Goal: Obtain resource: Download file/media

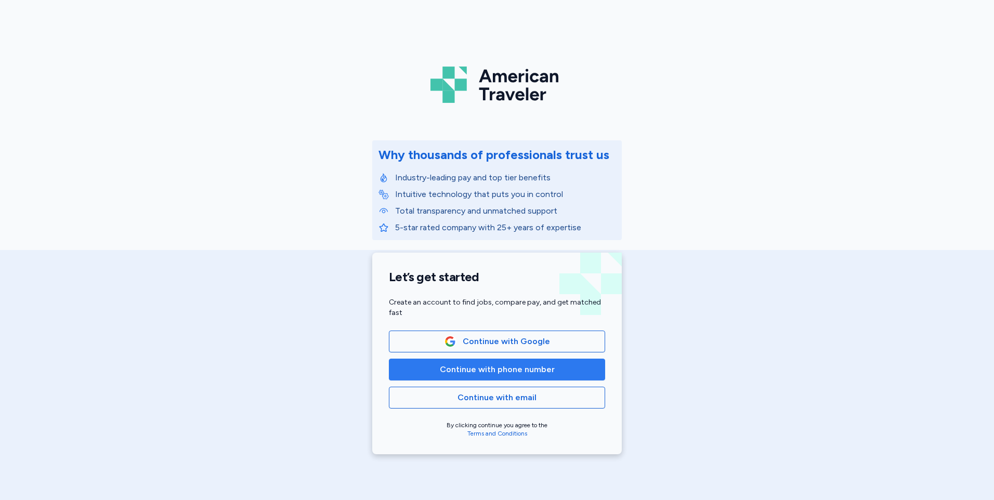
click at [570, 370] on span "Continue with phone number" at bounding box center [497, 369] width 199 height 12
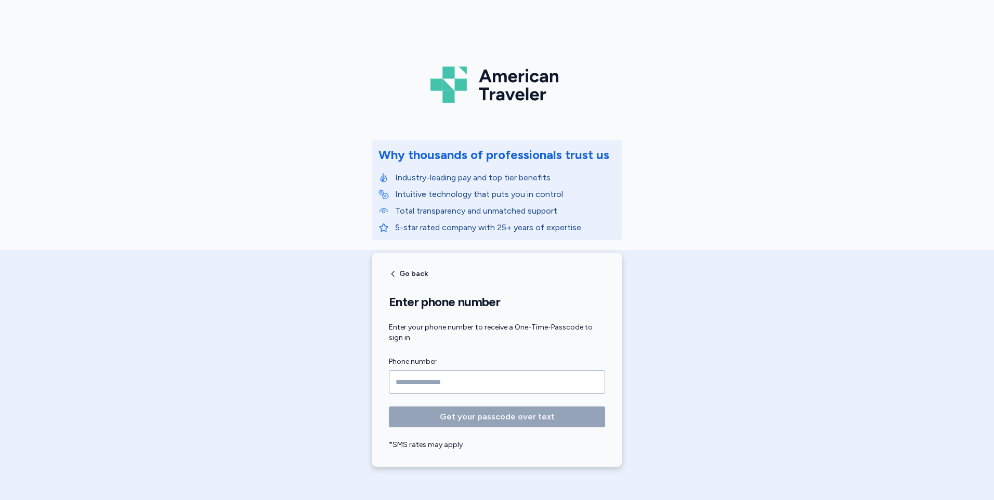
click at [512, 386] on input "Phone number" at bounding box center [497, 382] width 216 height 24
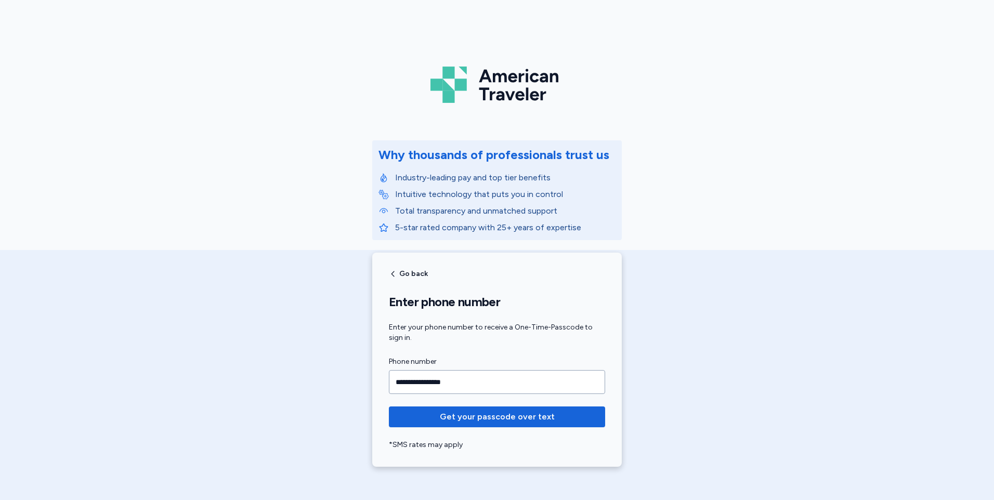
click at [389, 406] on button "Get your passcode over text" at bounding box center [497, 416] width 216 height 21
click at [512, 386] on input "**********" at bounding box center [497, 382] width 216 height 24
type input "**********"
click at [389, 406] on button "Get your passcode over text" at bounding box center [497, 416] width 216 height 21
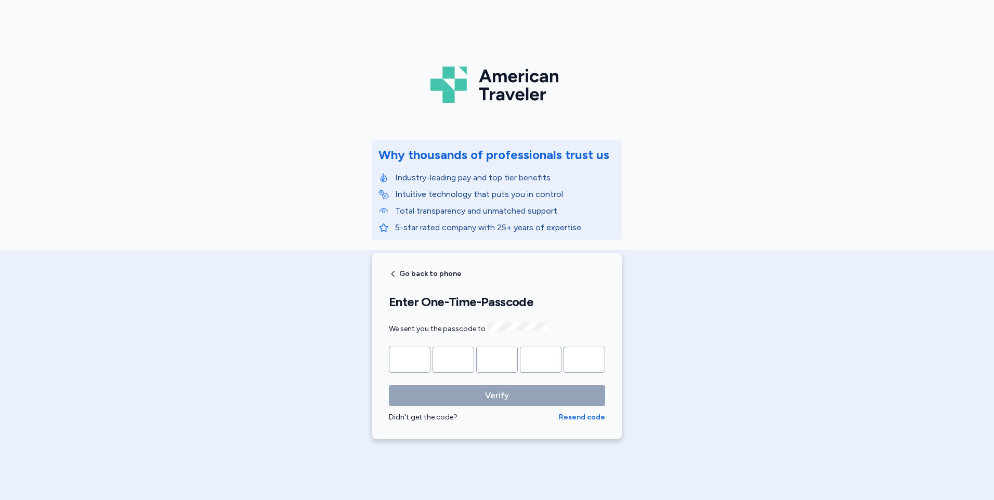
type input "*"
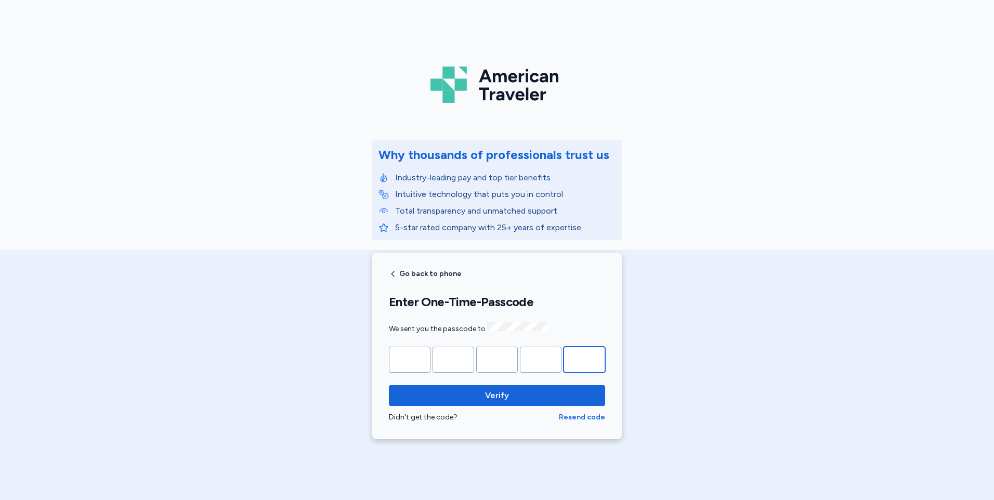
type input "*"
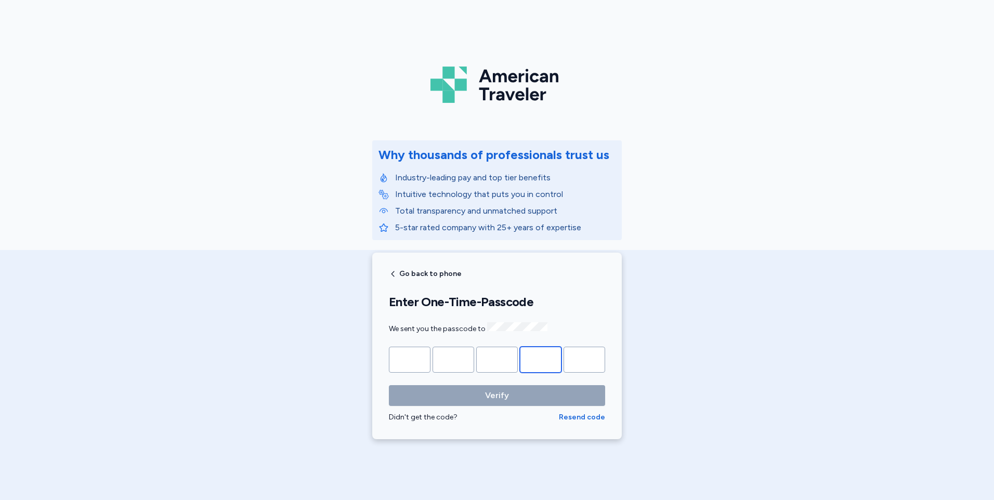
type input "*"
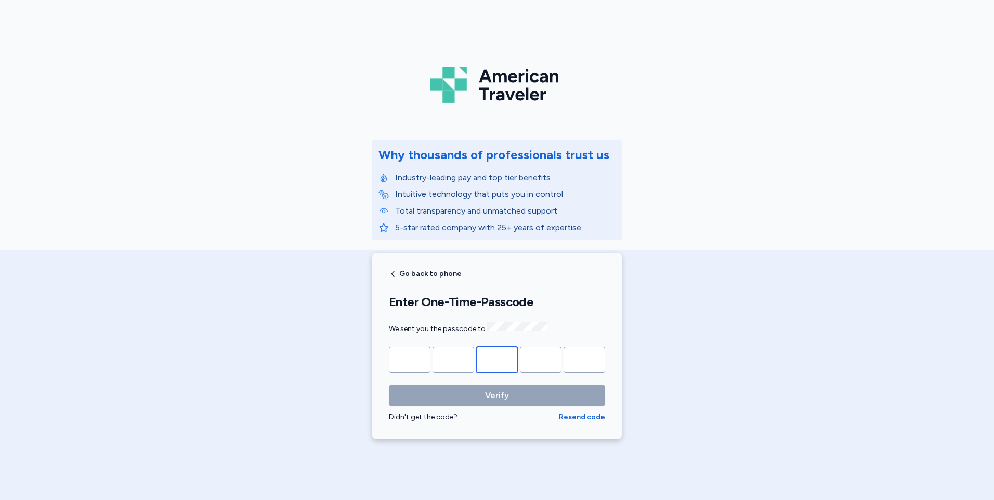
type input "*"
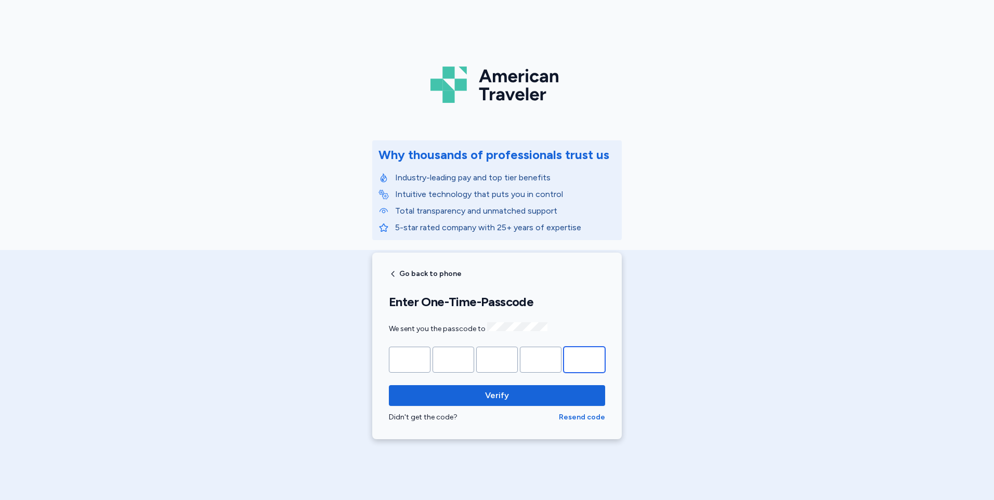
type input "*"
click at [389, 385] on button "Verify" at bounding box center [497, 395] width 216 height 21
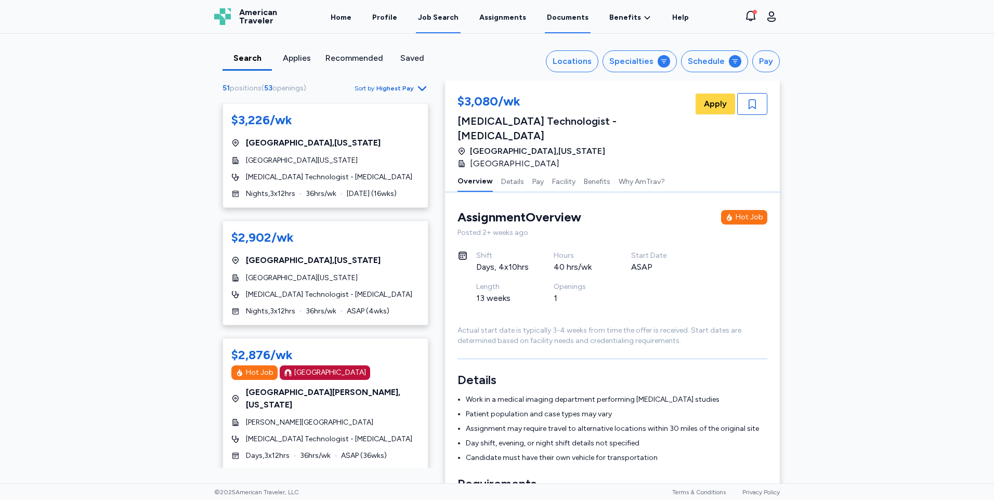
click at [561, 24] on link "Documents" at bounding box center [568, 17] width 46 height 32
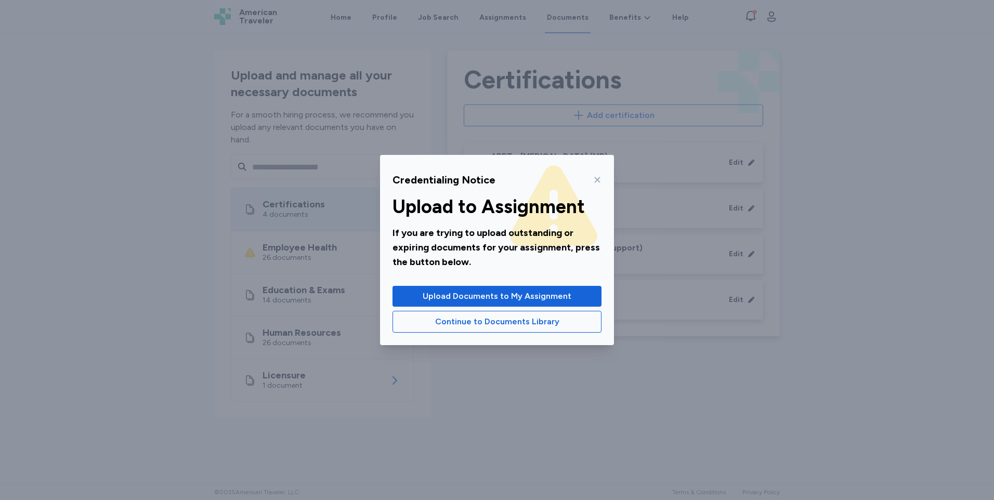
click at [599, 176] on icon at bounding box center [597, 180] width 8 height 8
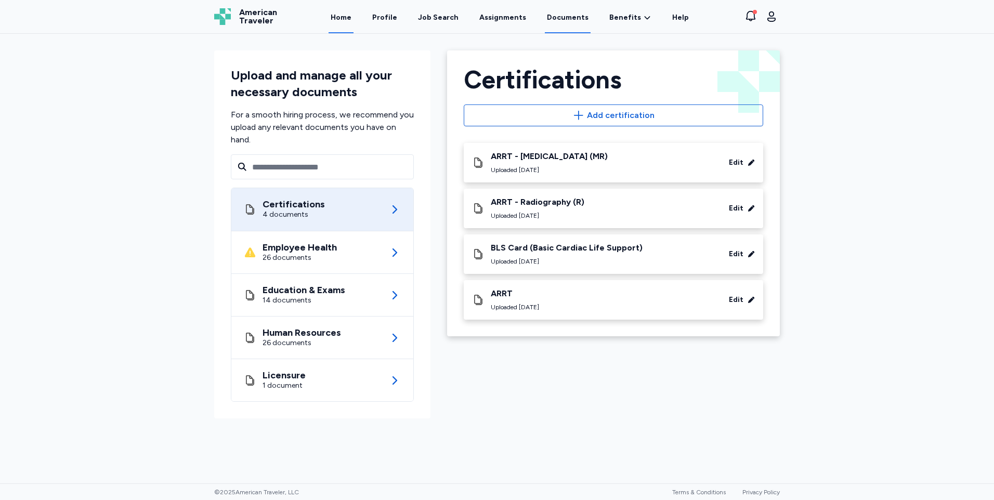
click at [350, 17] on link "Home" at bounding box center [340, 17] width 25 height 32
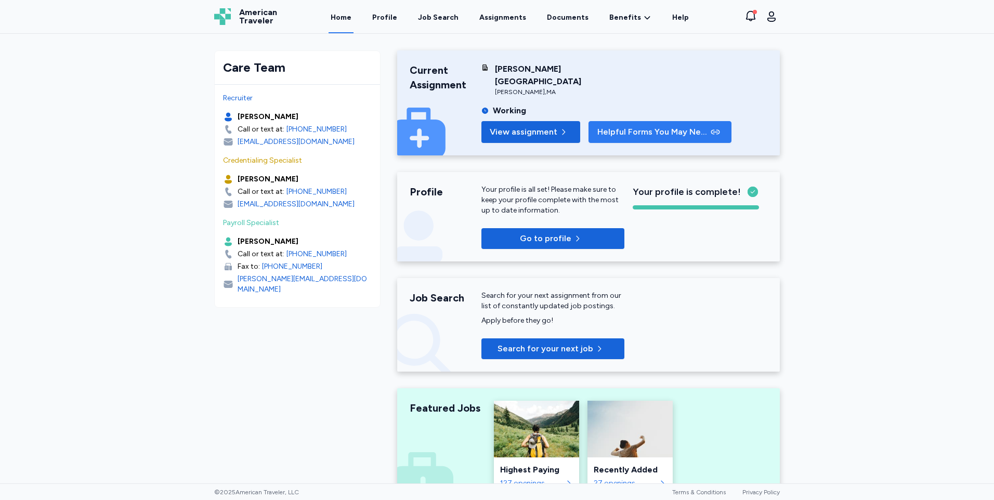
click at [638, 126] on span "Helpful Forms You May Need" at bounding box center [652, 132] width 111 height 12
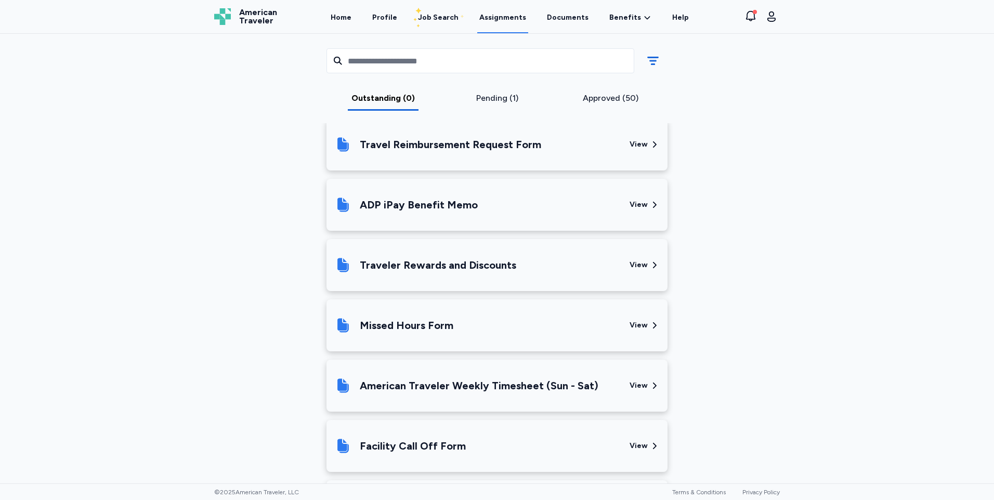
scroll to position [332, 0]
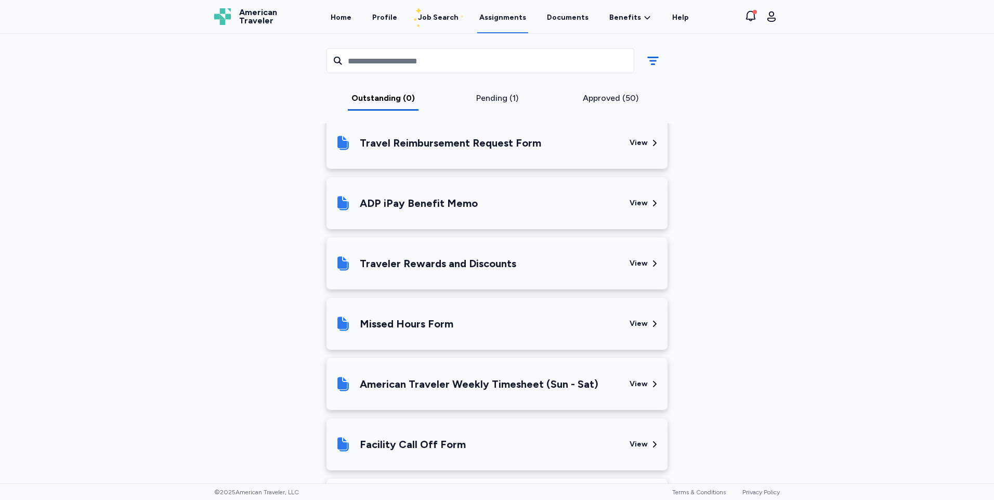
click at [495, 374] on div "American Traveler Weekly Timesheet (Sun - Sat)" at bounding box center [478, 383] width 286 height 35
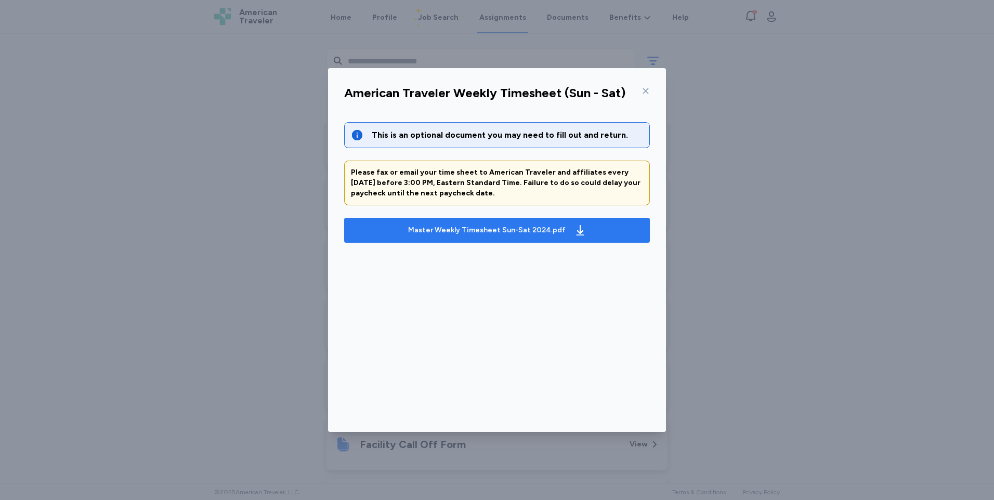
click at [470, 235] on div "Master Weekly Timesheet Sun-Sat 2024.pdf" at bounding box center [486, 230] width 157 height 10
